Goal: Information Seeking & Learning: Learn about a topic

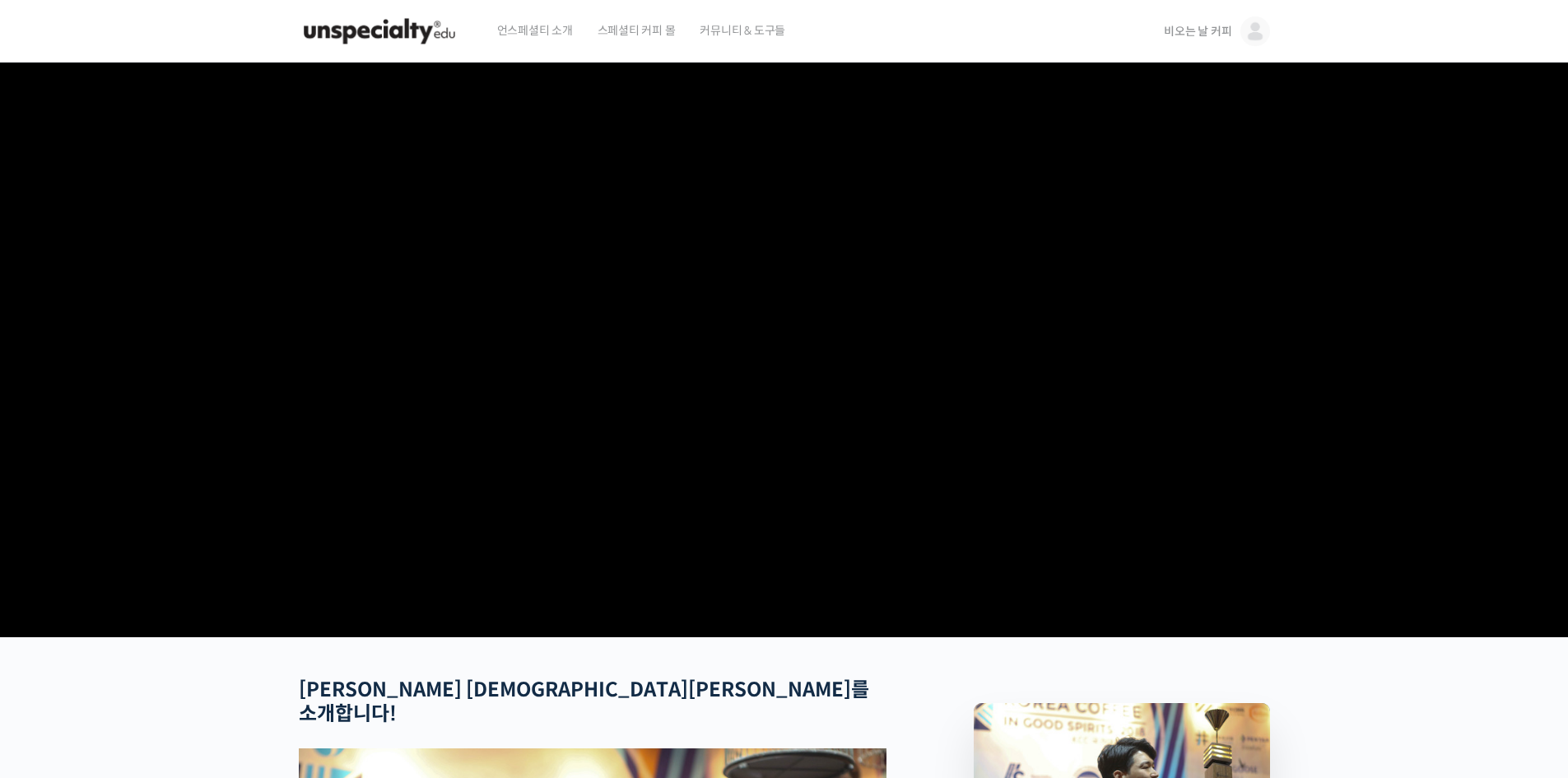
click at [1204, 32] on span "비오는 날 커피" at bounding box center [1197, 30] width 68 height 15
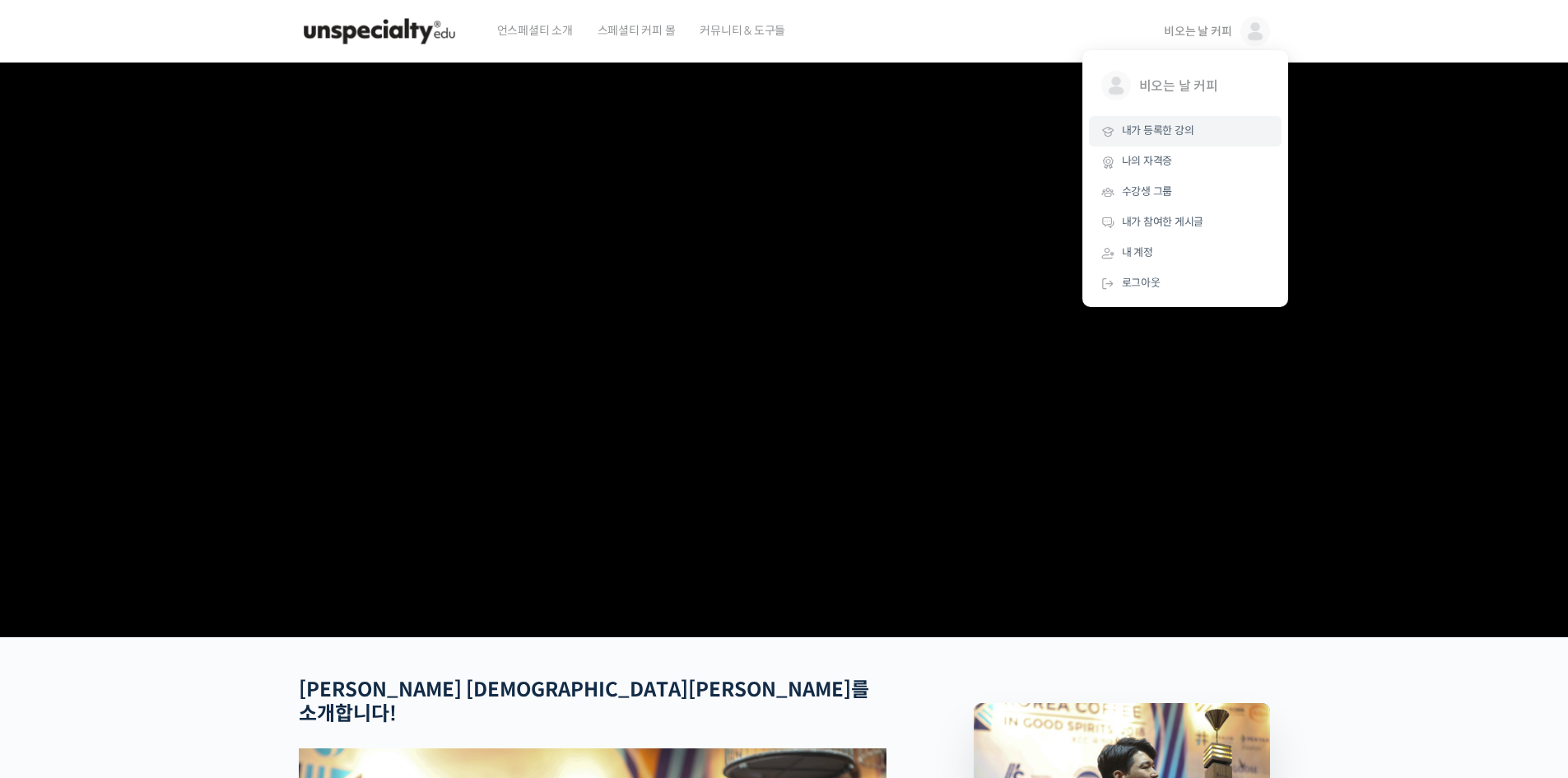
click at [1150, 134] on span "내가 등록한 강의" at bounding box center [1158, 131] width 73 height 14
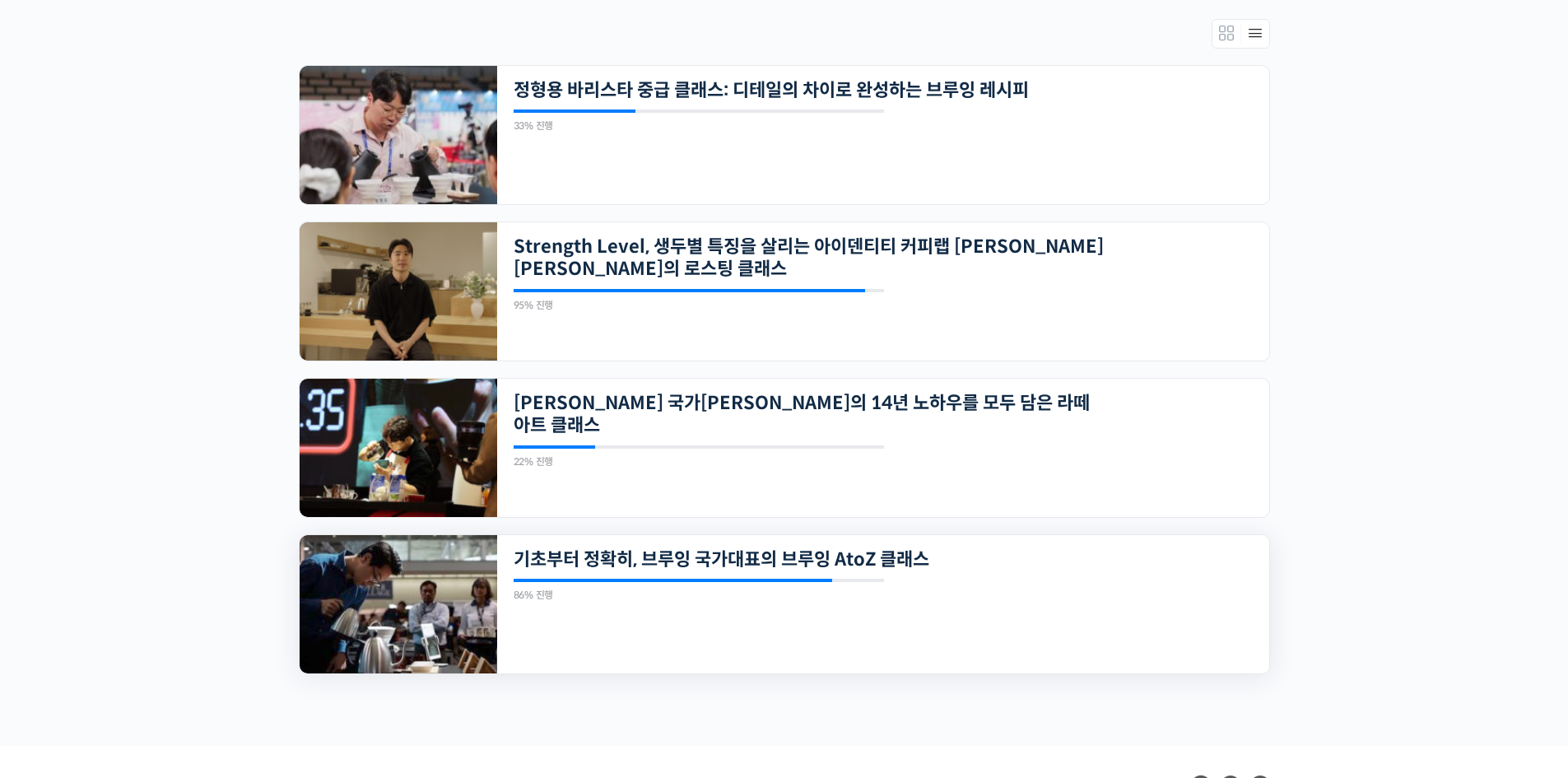
scroll to position [481, 0]
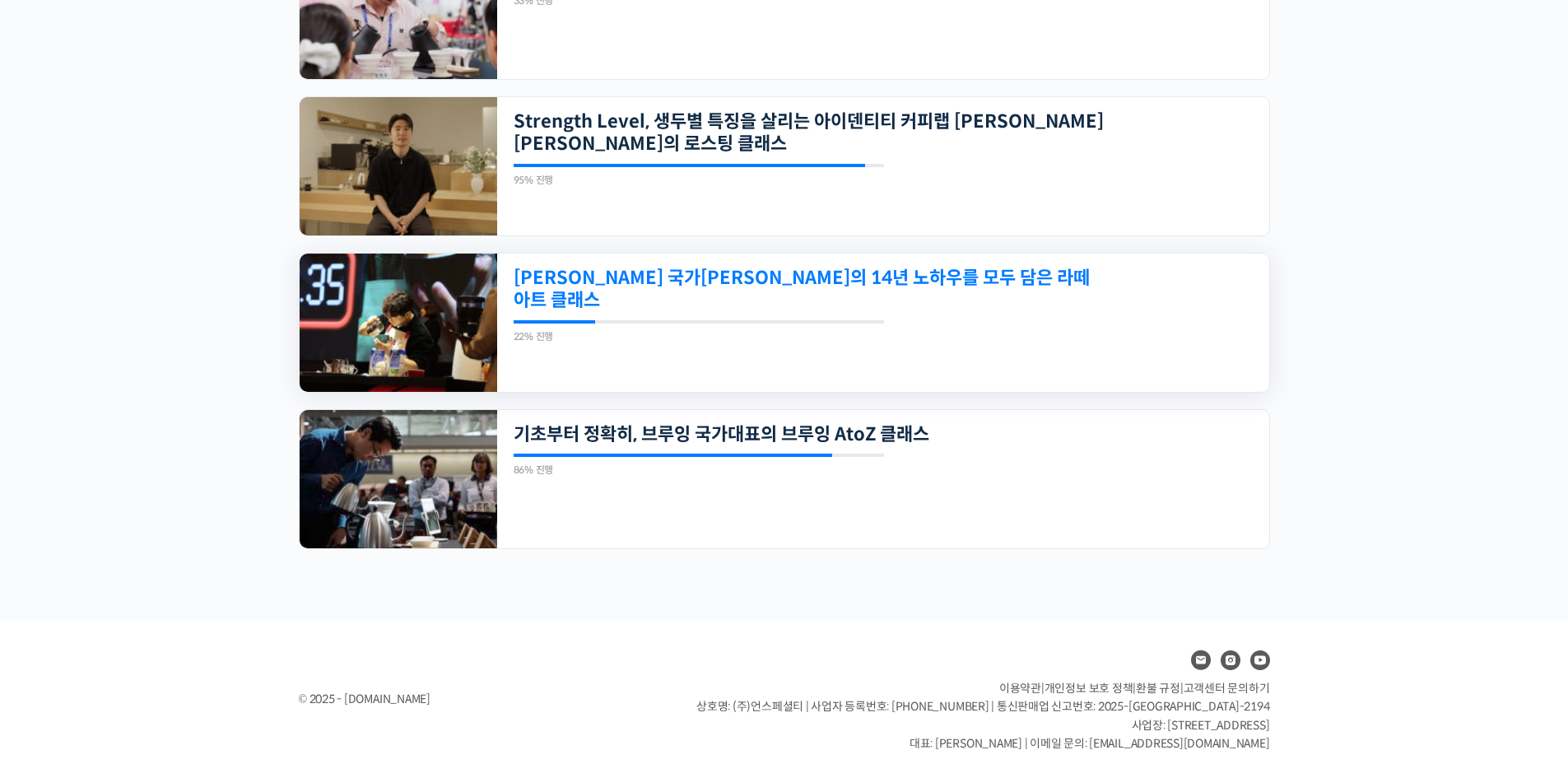
click at [670, 283] on link "[PERSON_NAME] 국가[PERSON_NAME]의 14년 노하우를 모두 담은 라떼아트 클래스" at bounding box center [809, 289] width 590 height 45
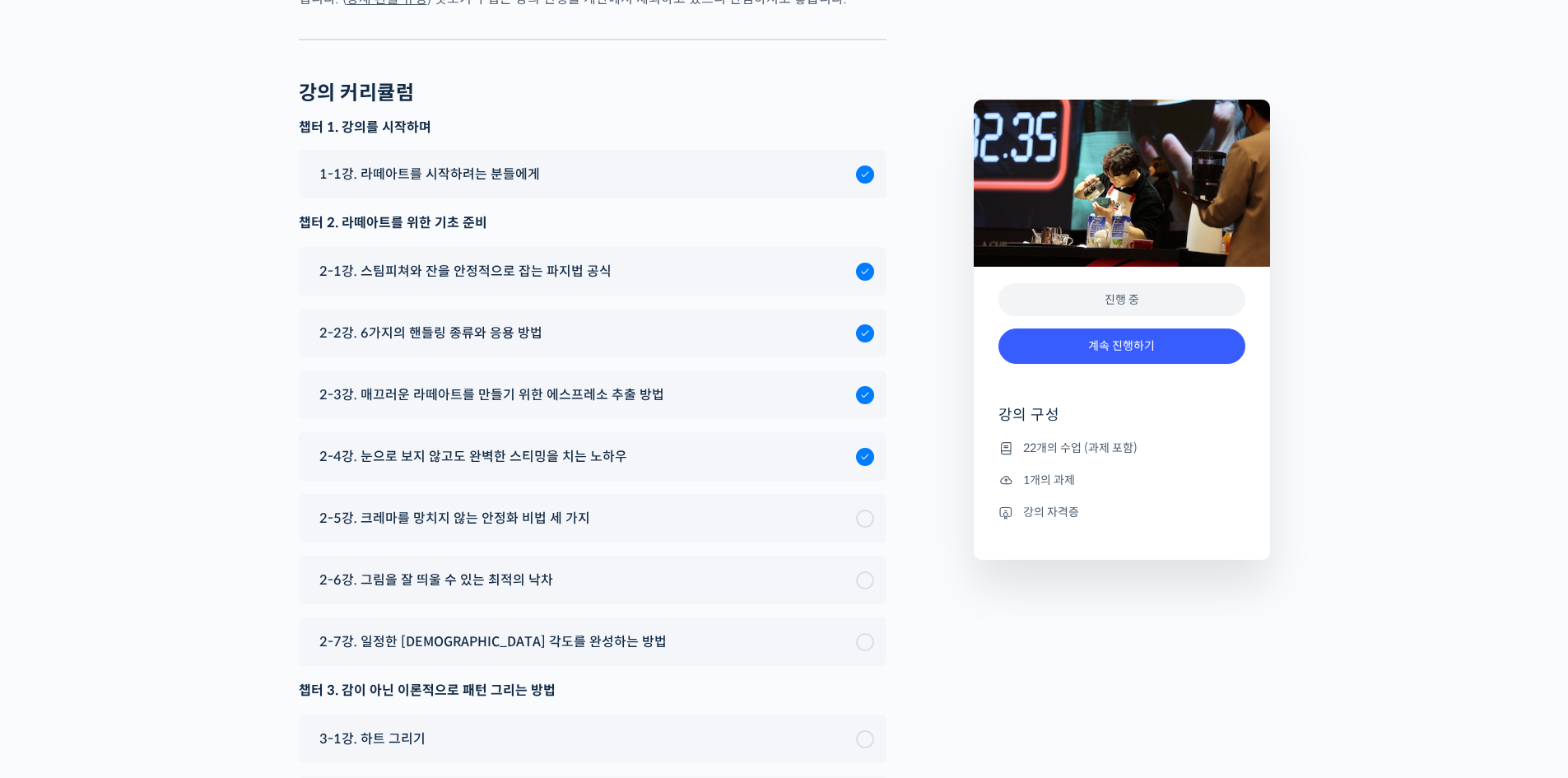
scroll to position [8445, 0]
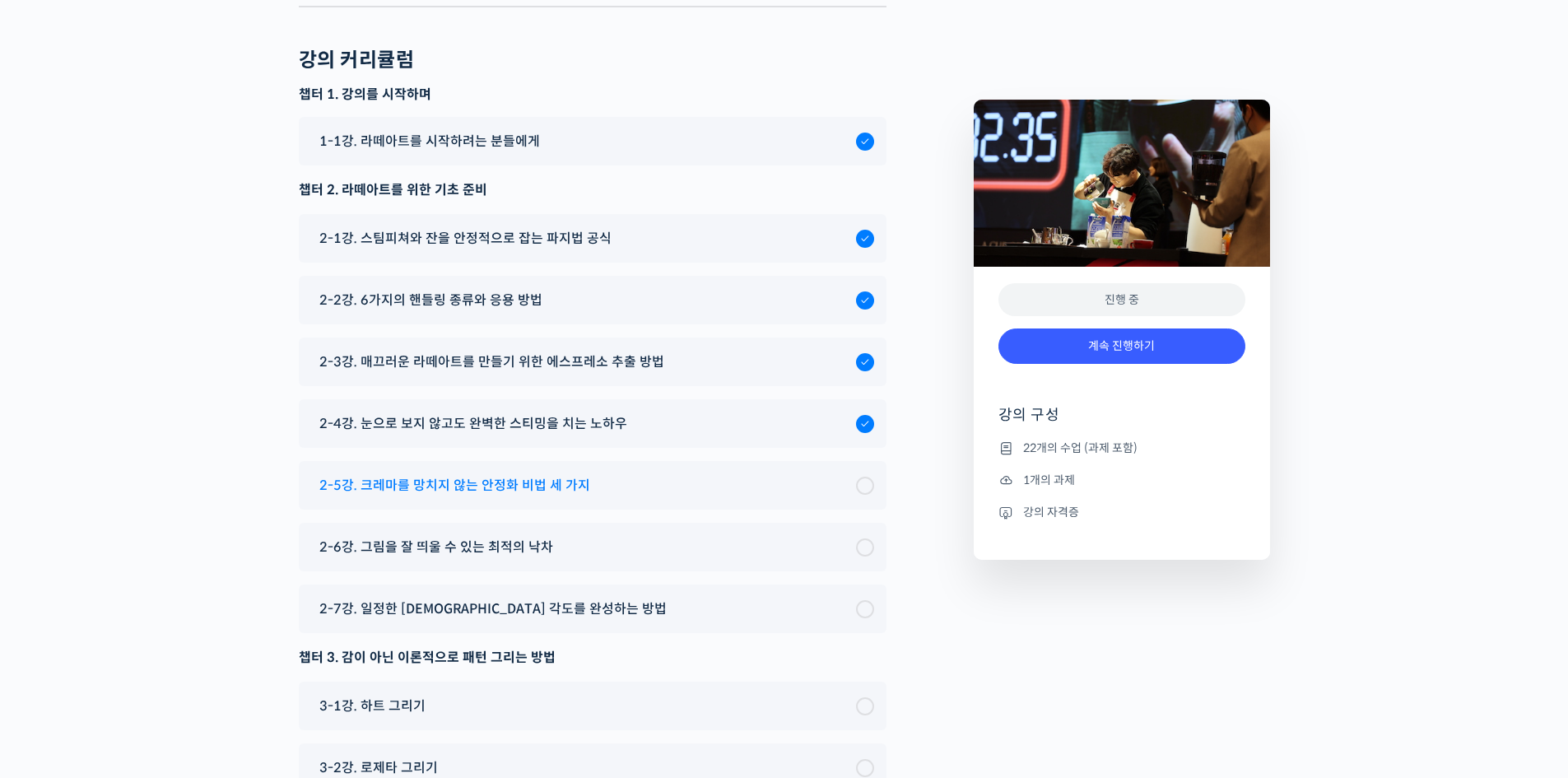
click at [563, 473] on span "2-5강. 크레마를 망치지 않는 안정화 비법 세 가지" at bounding box center [455, 484] width 271 height 23
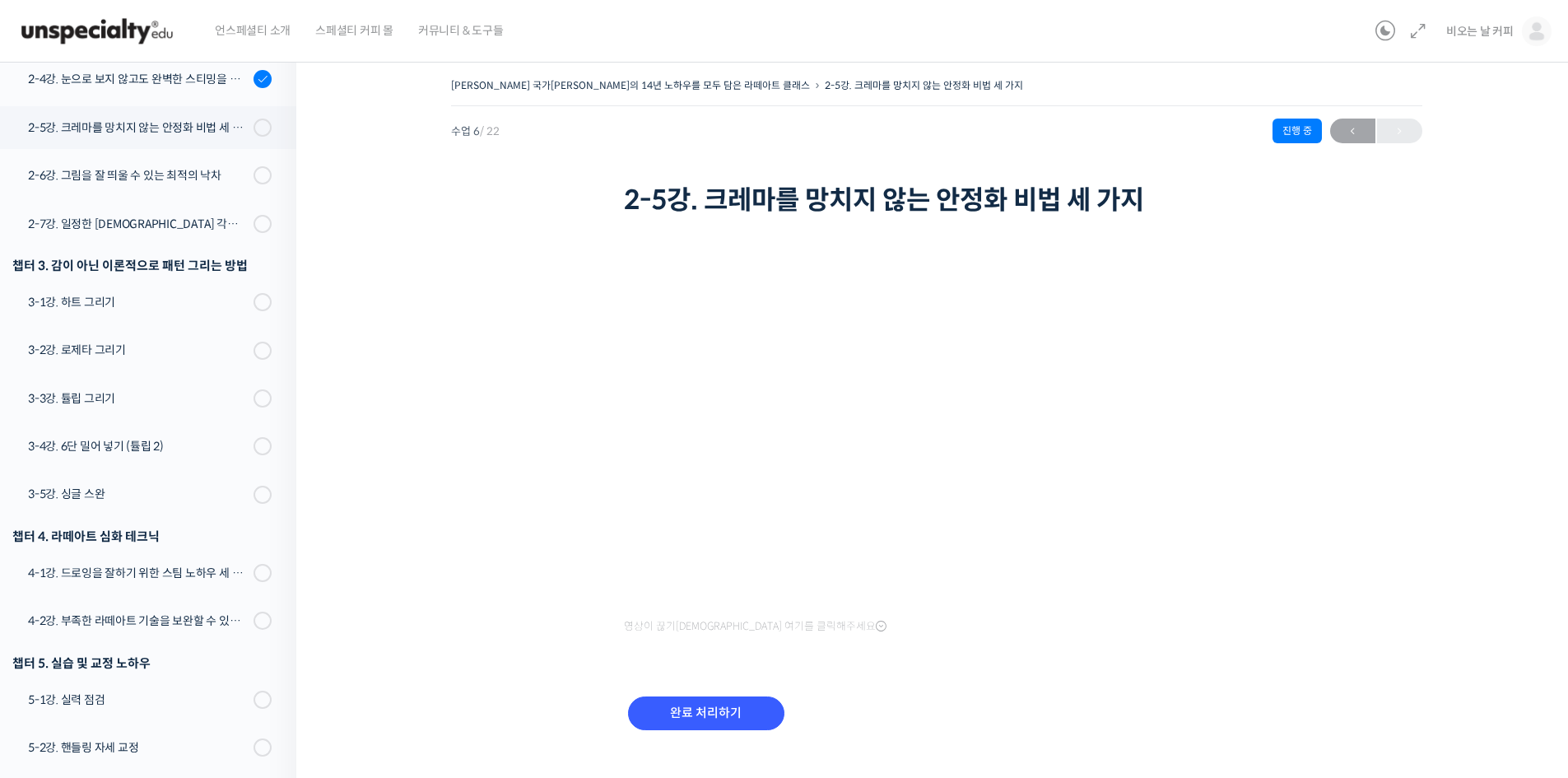
scroll to position [518, 0]
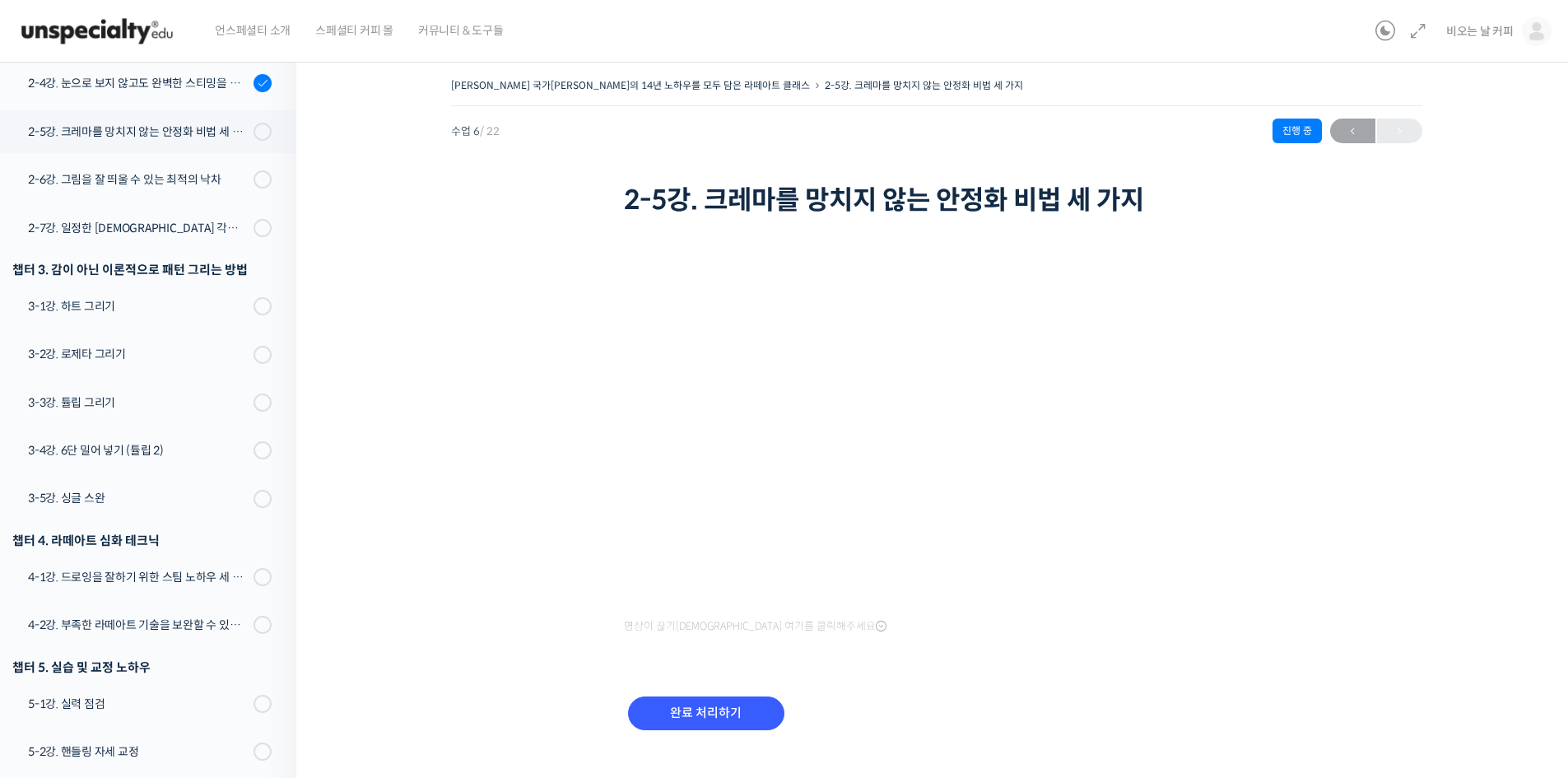
scroll to position [518, 0]
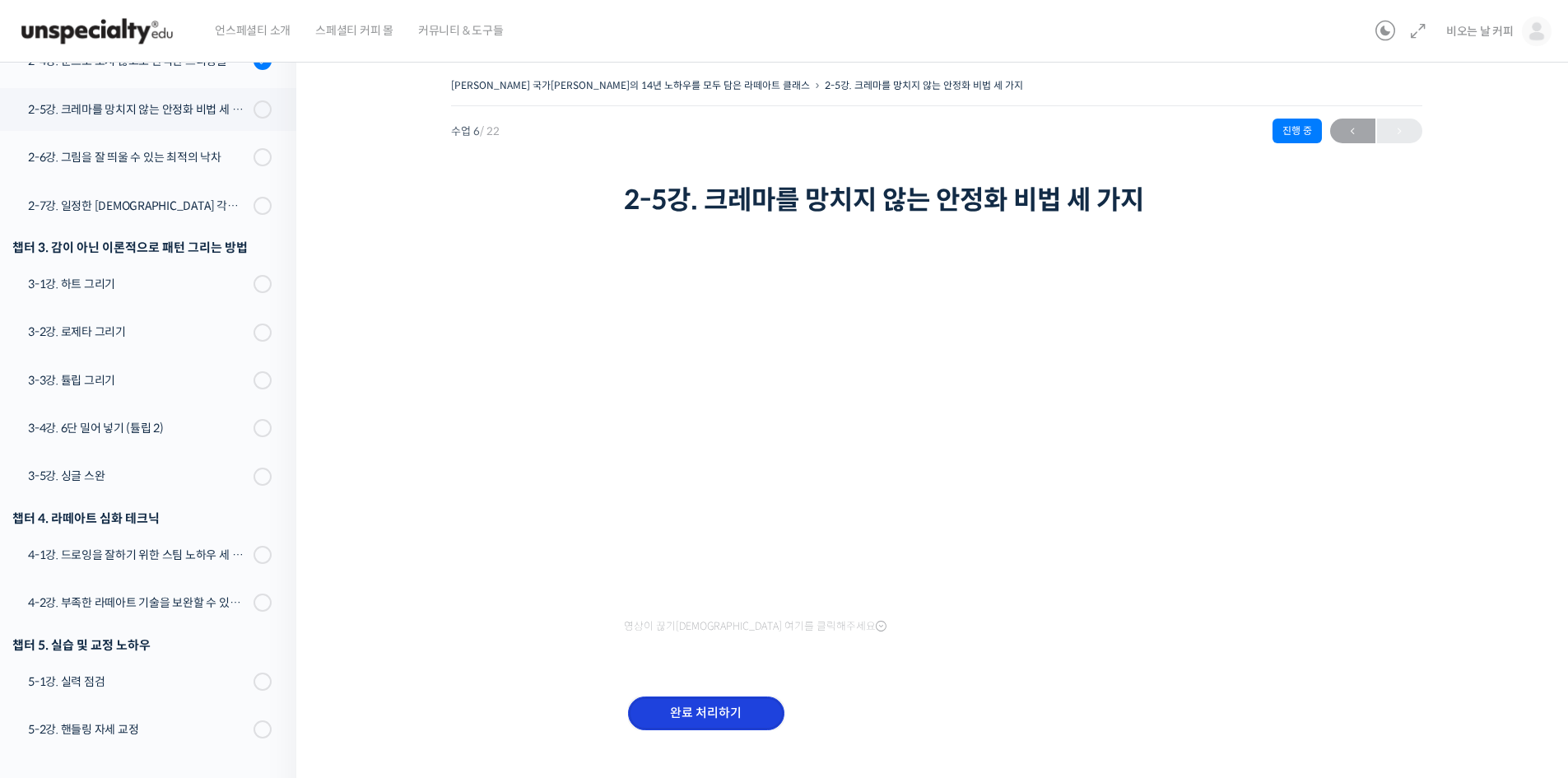
click at [751, 718] on input "완료 처리하기" at bounding box center [705, 713] width 156 height 33
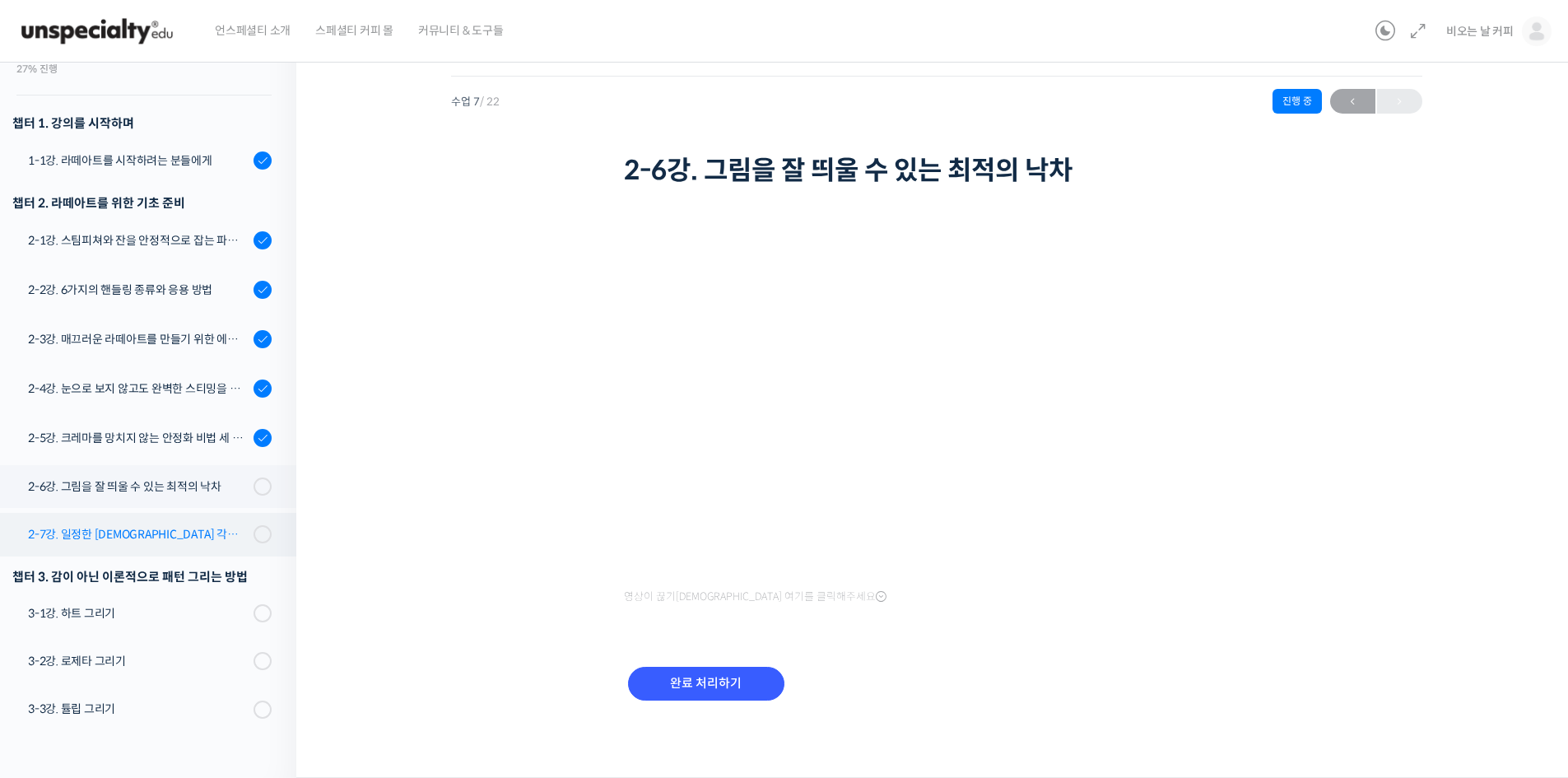
scroll to position [188, 0]
